Goal: Information Seeking & Learning: Learn about a topic

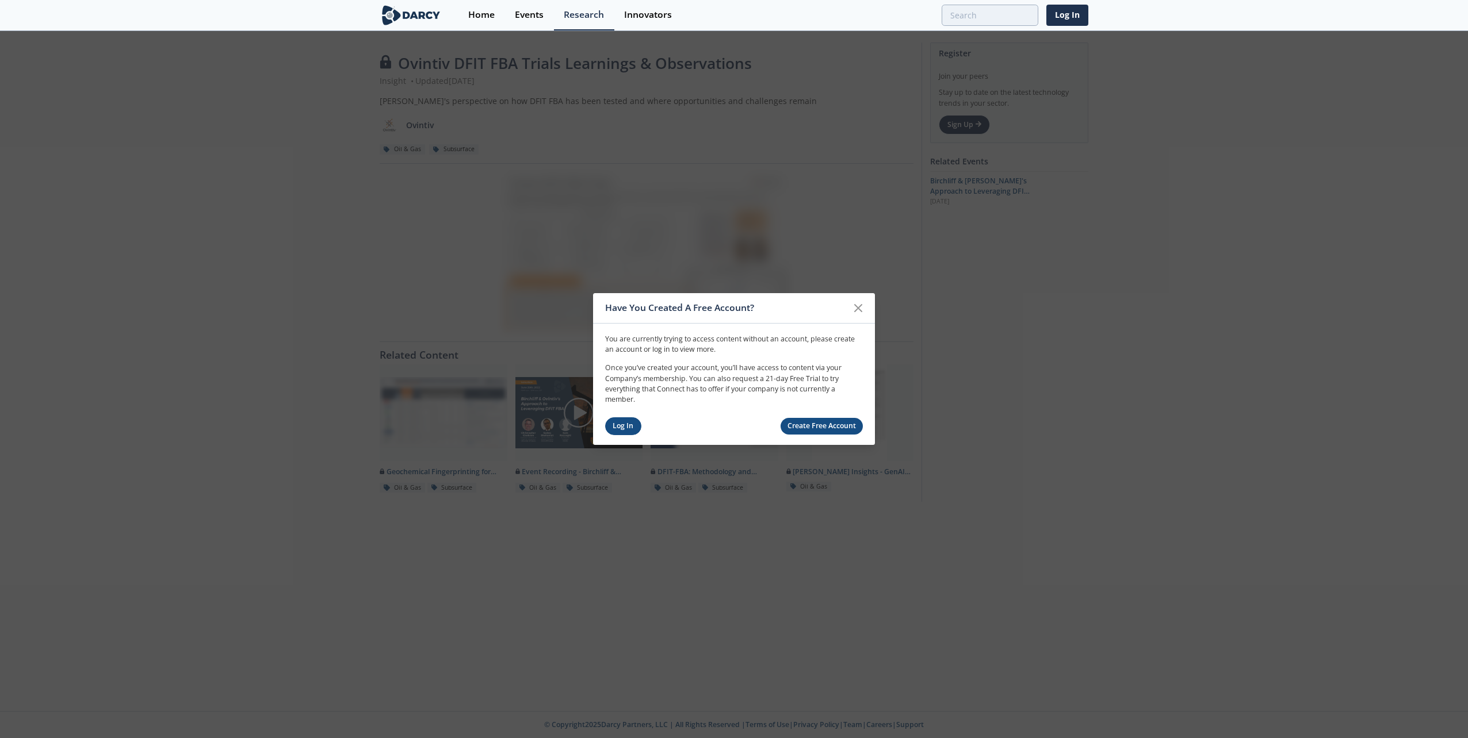
click at [614, 427] on link "Log In" at bounding box center [623, 427] width 36 height 18
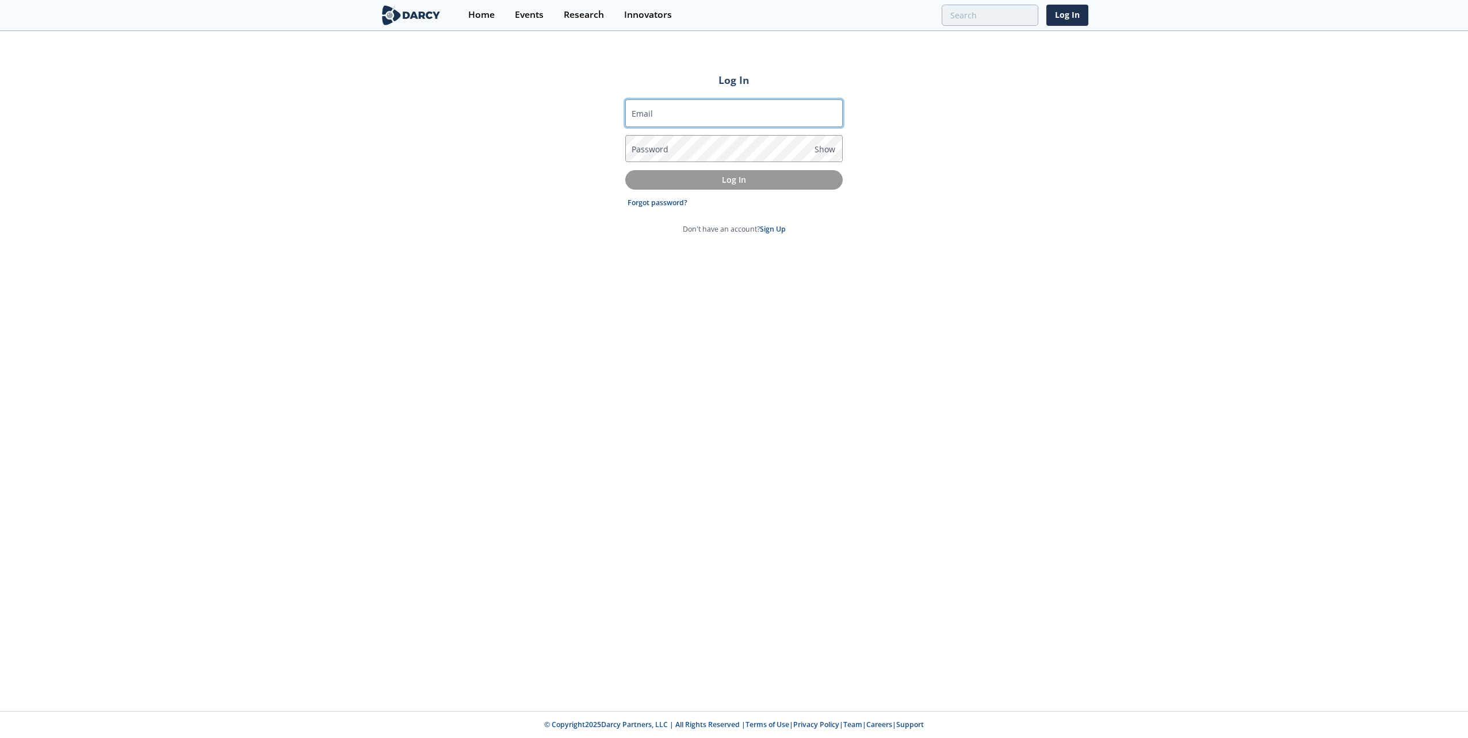
click at [675, 114] on input "Email" at bounding box center [733, 113] width 217 height 28
type input "david.bechtel@cnrl.com"
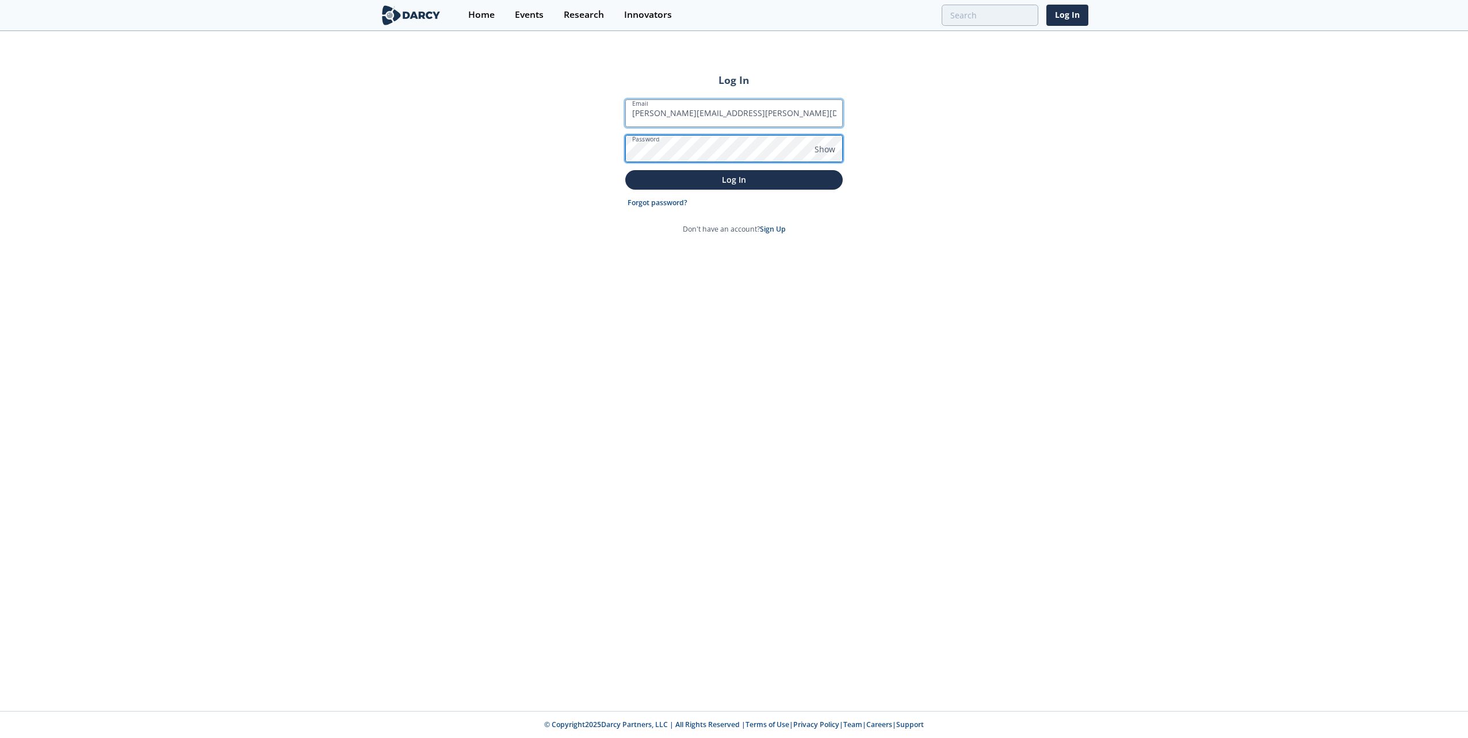
click at [625, 170] on button "Log In" at bounding box center [733, 179] width 217 height 19
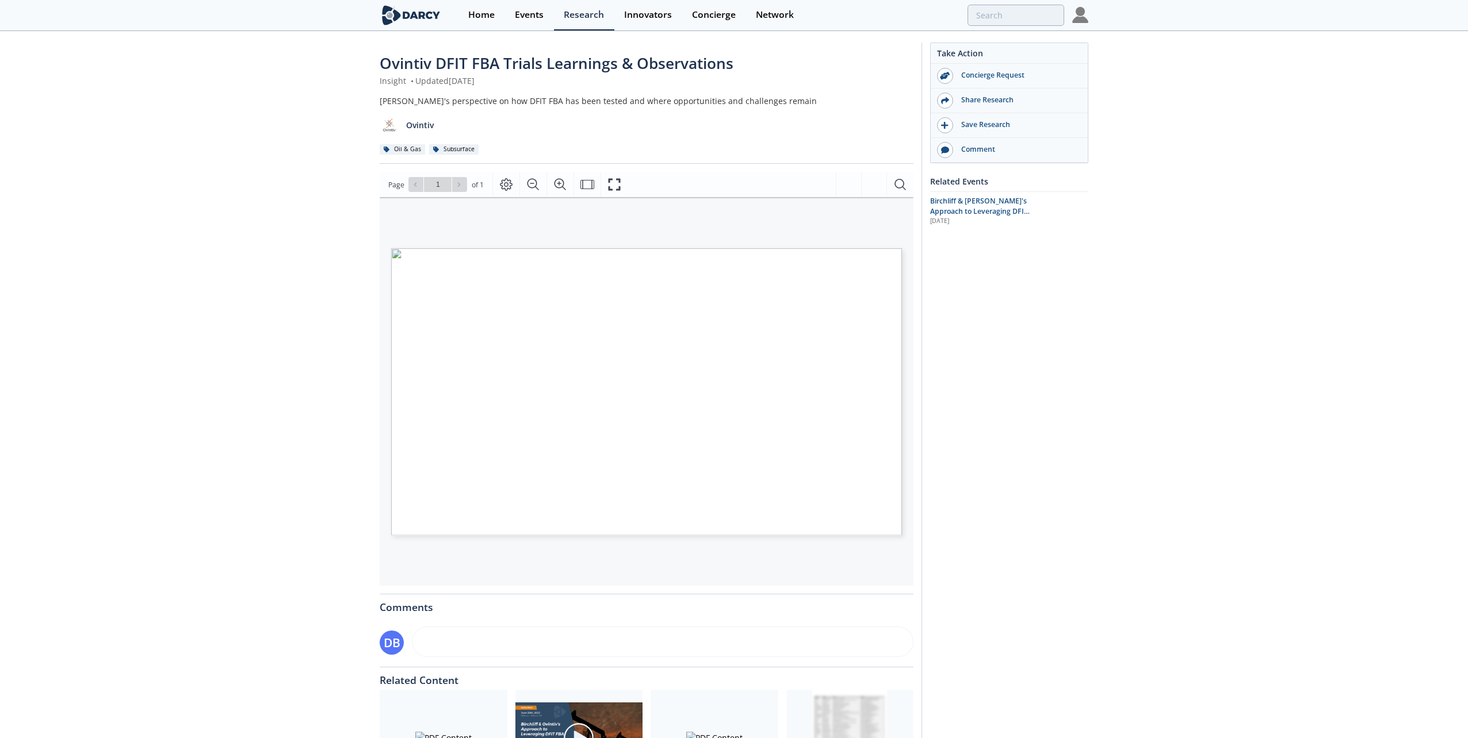
click at [573, 350] on span "Page 1" at bounding box center [1181, 691] width 1358 height 683
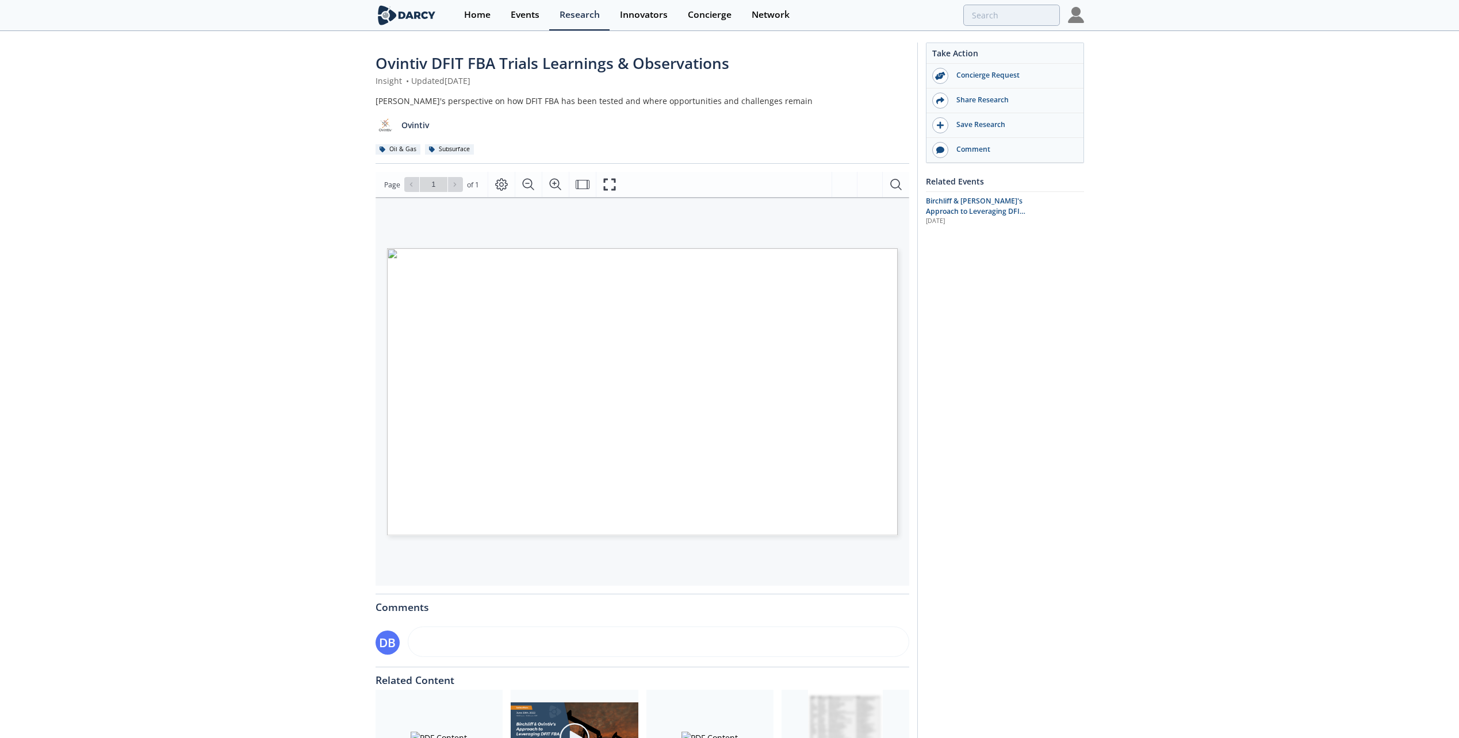
click at [1088, 555] on div "Ovintiv DFIT FBA Trials Learnings & Observations Insight • Updated June 28, 202…" at bounding box center [729, 437] width 1459 height 811
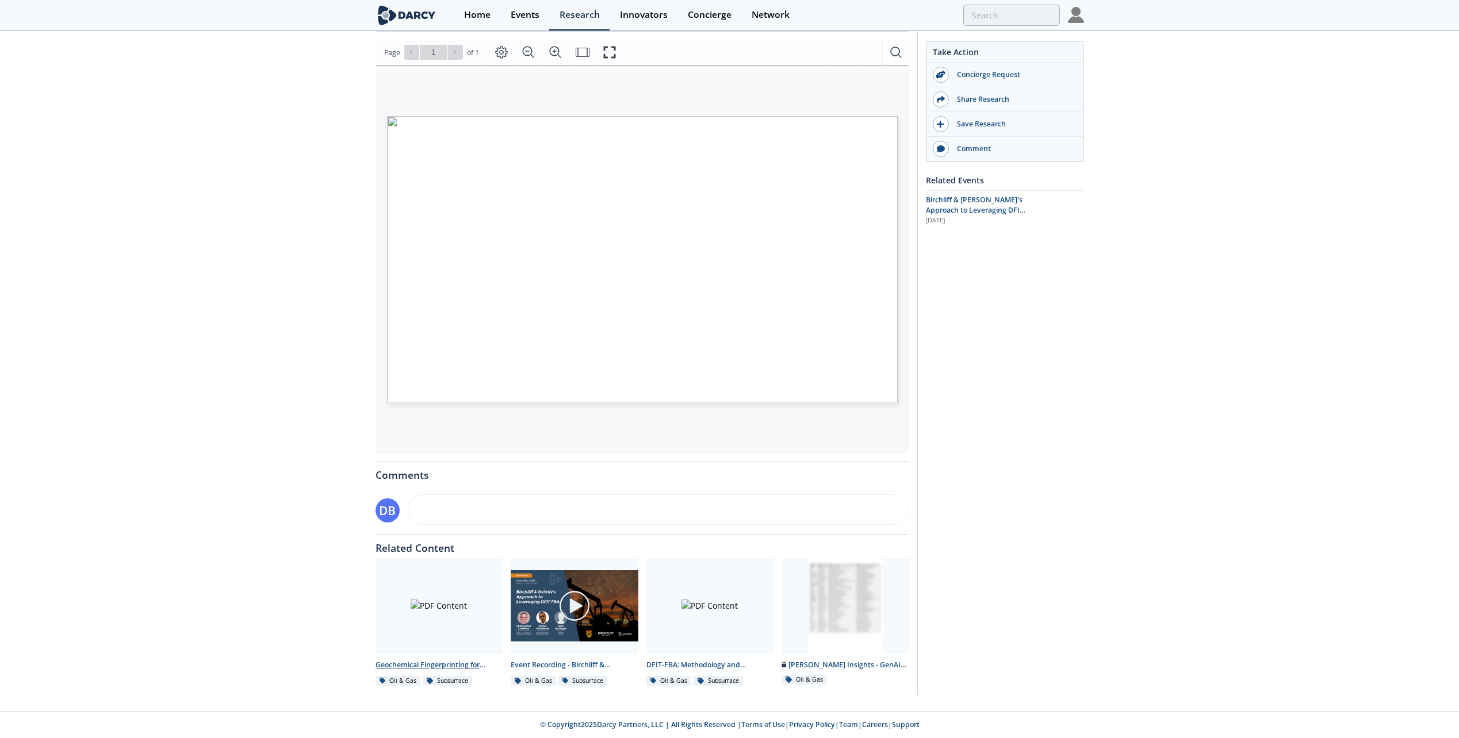
click at [456, 607] on div at bounding box center [440, 606] width 128 height 97
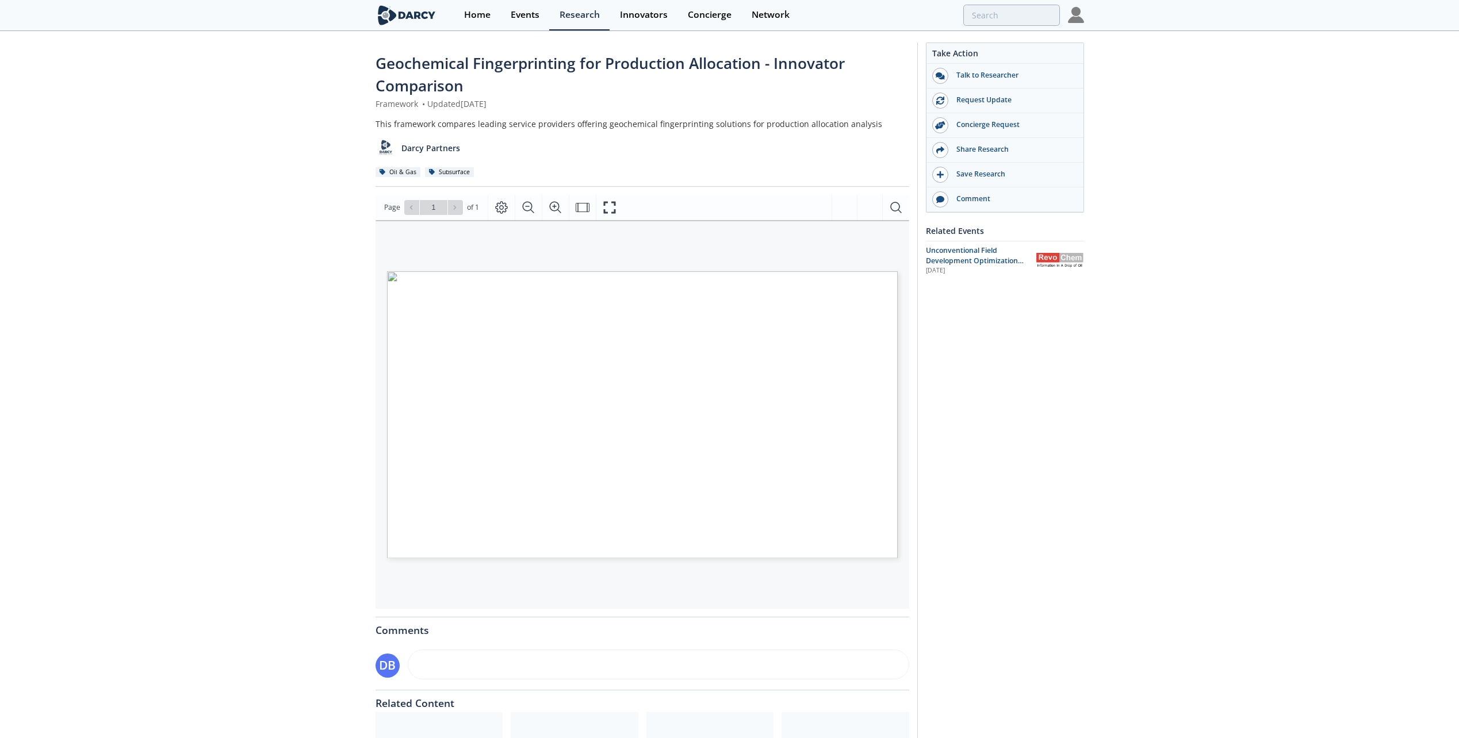
scroll to position [132, 0]
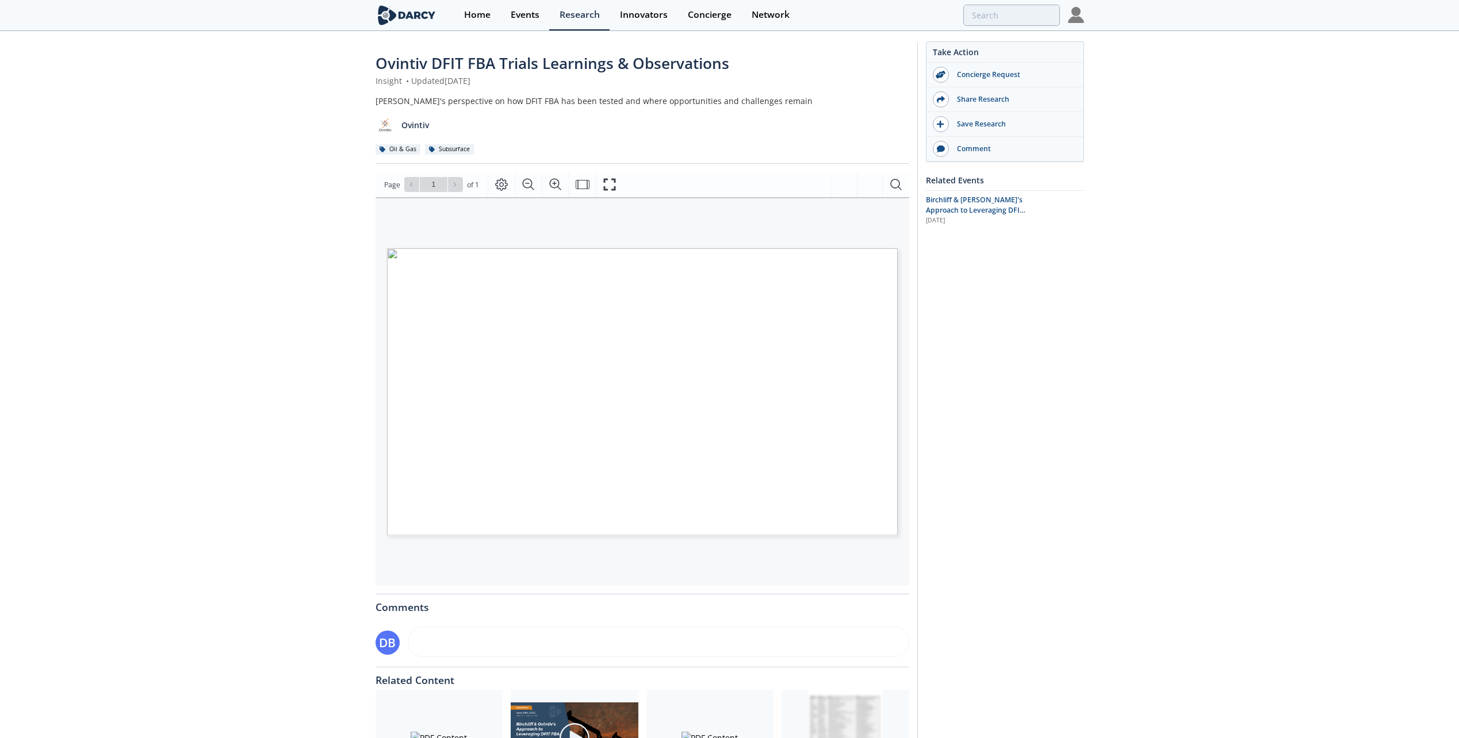
scroll to position [132, 0]
